Goal: Task Accomplishment & Management: Manage account settings

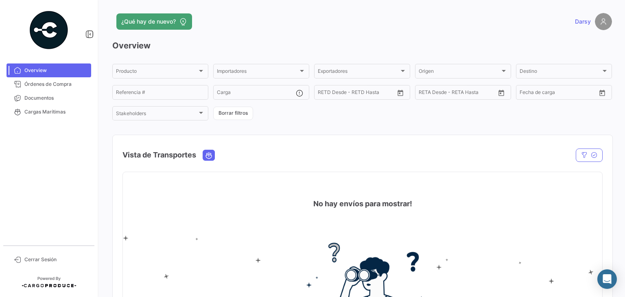
click at [584, 27] on link "Darsy" at bounding box center [593, 21] width 37 height 17
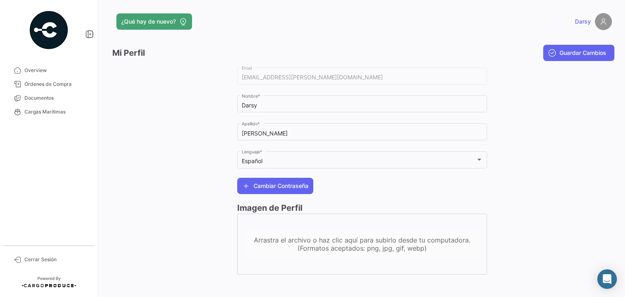
click at [599, 22] on img at bounding box center [603, 21] width 17 height 17
click at [39, 262] on link "Cerrar Sesión" at bounding box center [49, 260] width 85 height 14
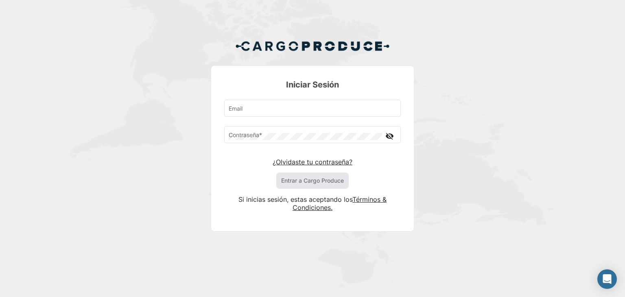
type input "[EMAIL_ADDRESS][PERSON_NAME][DOMAIN_NAME]"
